Goal: Navigation & Orientation: Go to known website

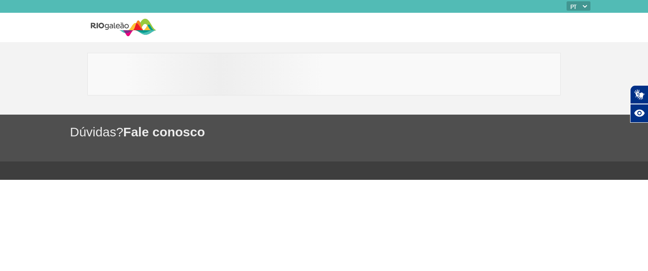
click at [103, 26] on img at bounding box center [124, 27] width 66 height 21
